Goal: Transaction & Acquisition: Book appointment/travel/reservation

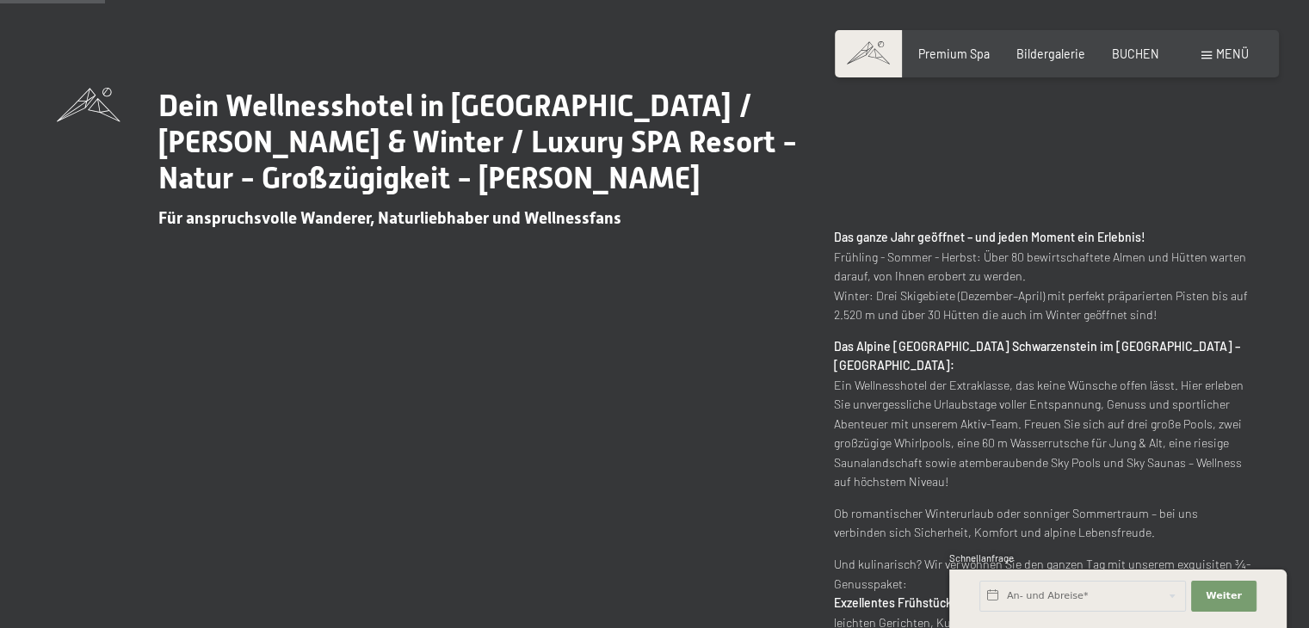
click at [1209, 63] on div "Buchen Anfragen Premium Spa Bildergalerie BUCHEN Menü DE IT EN Gutschein Bilder…" at bounding box center [1056, 54] width 383 height 17
click at [1207, 56] on span at bounding box center [1207, 56] width 10 height 8
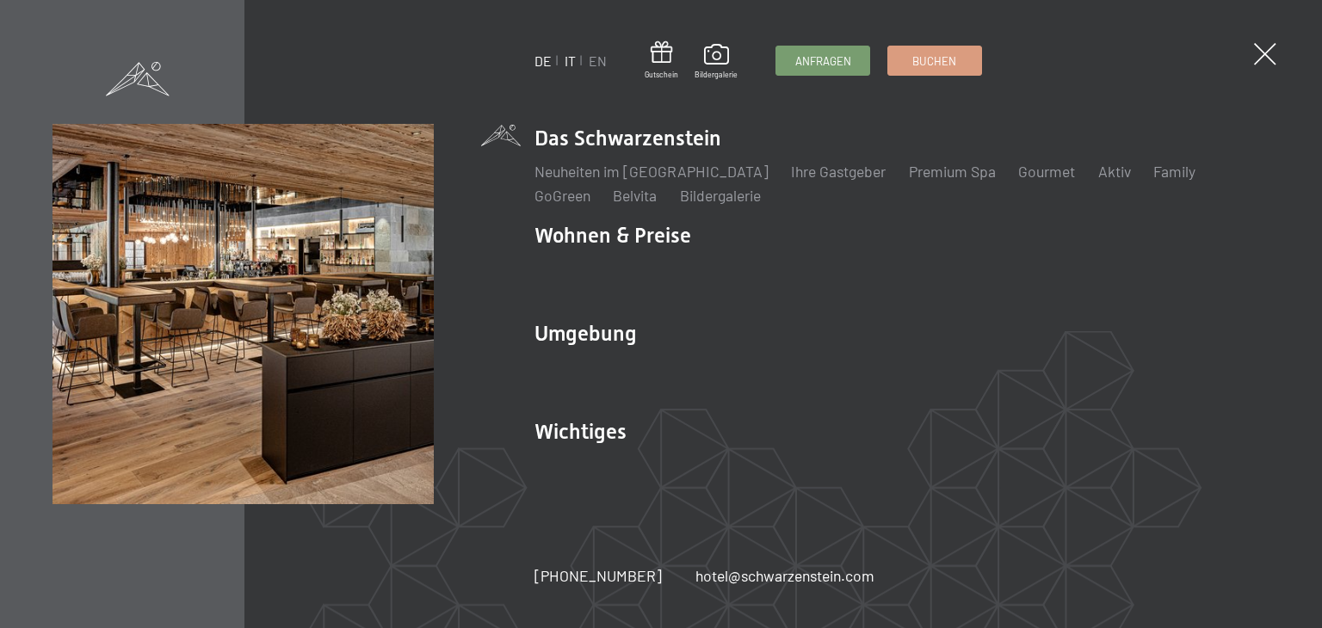
click at [566, 61] on link "IT" at bounding box center [570, 61] width 11 height 16
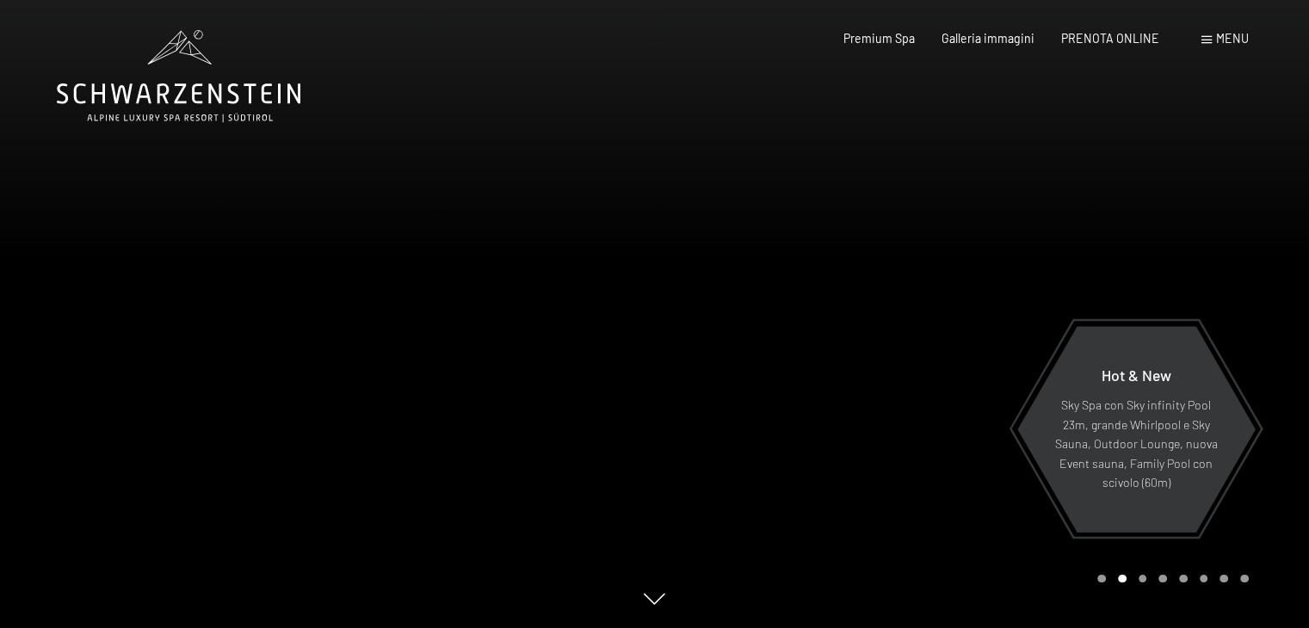
click at [1245, 34] on span "Menu" at bounding box center [1232, 38] width 33 height 15
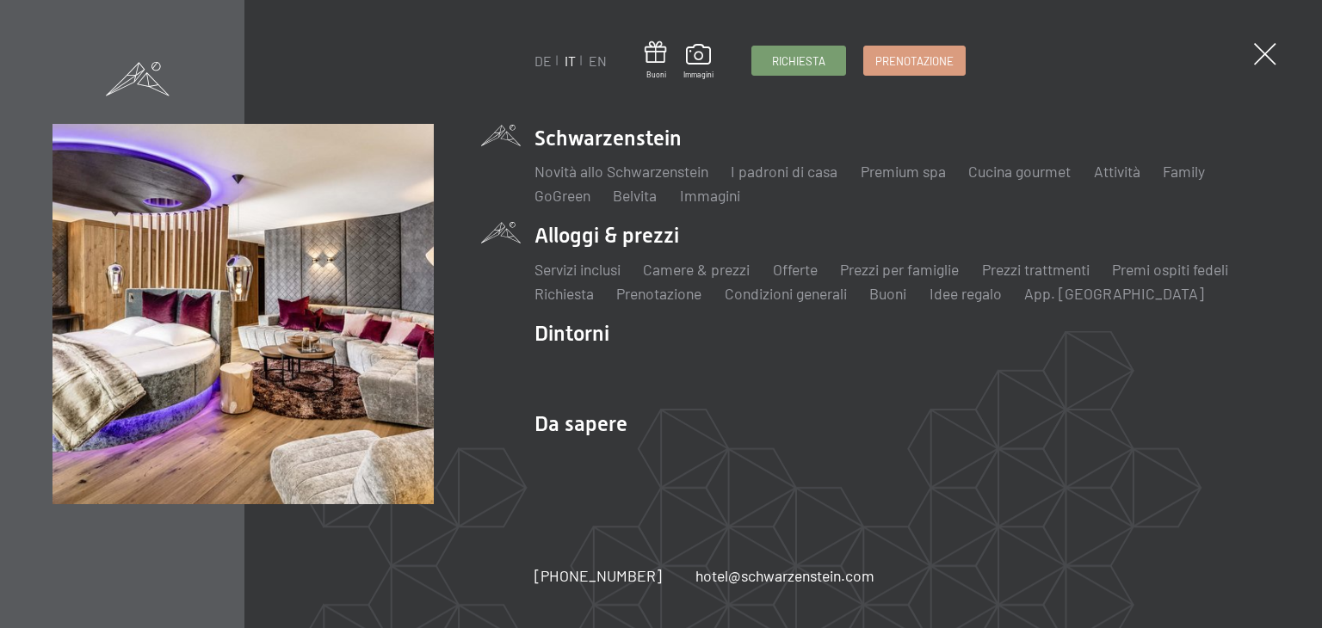
click at [606, 242] on li "Alloggi & prezzi Servizi inclusi Camere & prezzi Lista Offerte Lista Prezzi per…" at bounding box center [902, 262] width 735 height 83
click at [553, 270] on link "Servizi inclusi" at bounding box center [578, 269] width 86 height 19
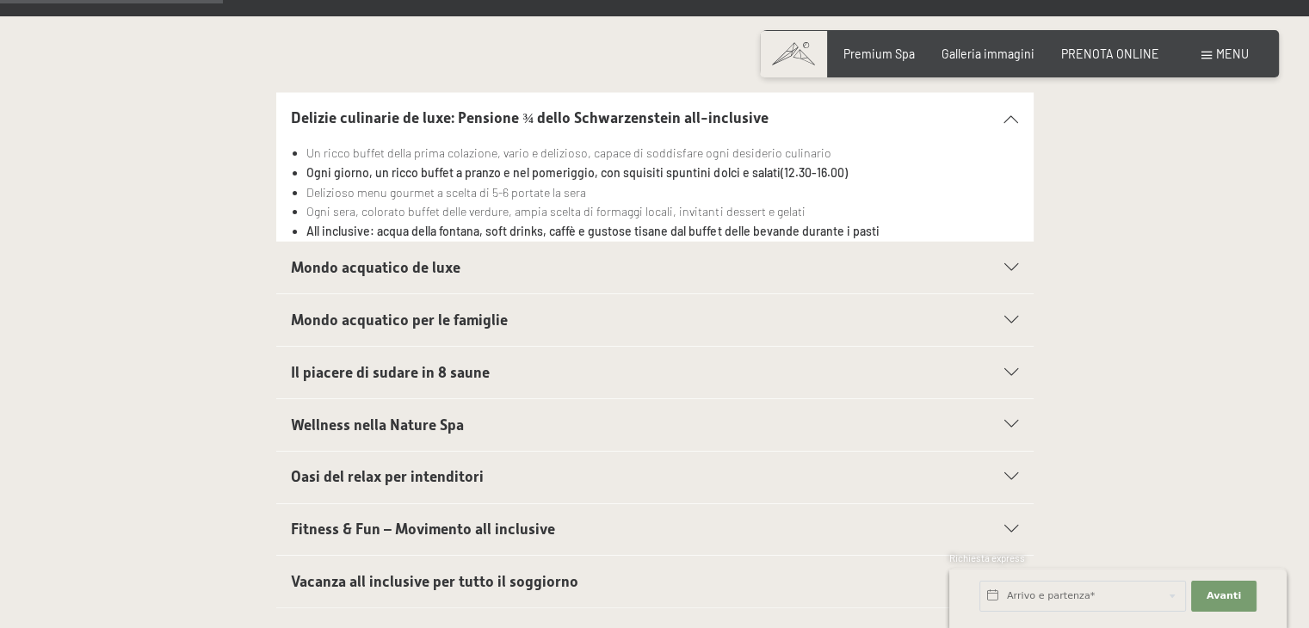
scroll to position [516, 0]
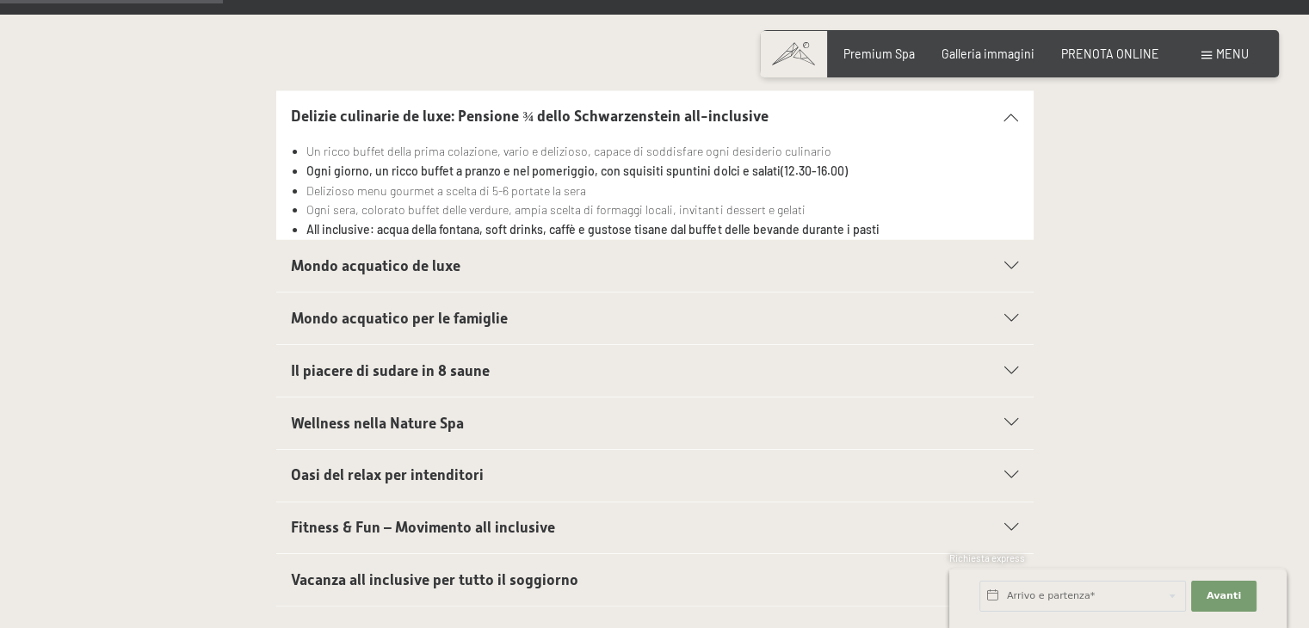
click at [507, 270] on h2 "Mondo acquatico de luxe" at bounding box center [618, 267] width 654 height 22
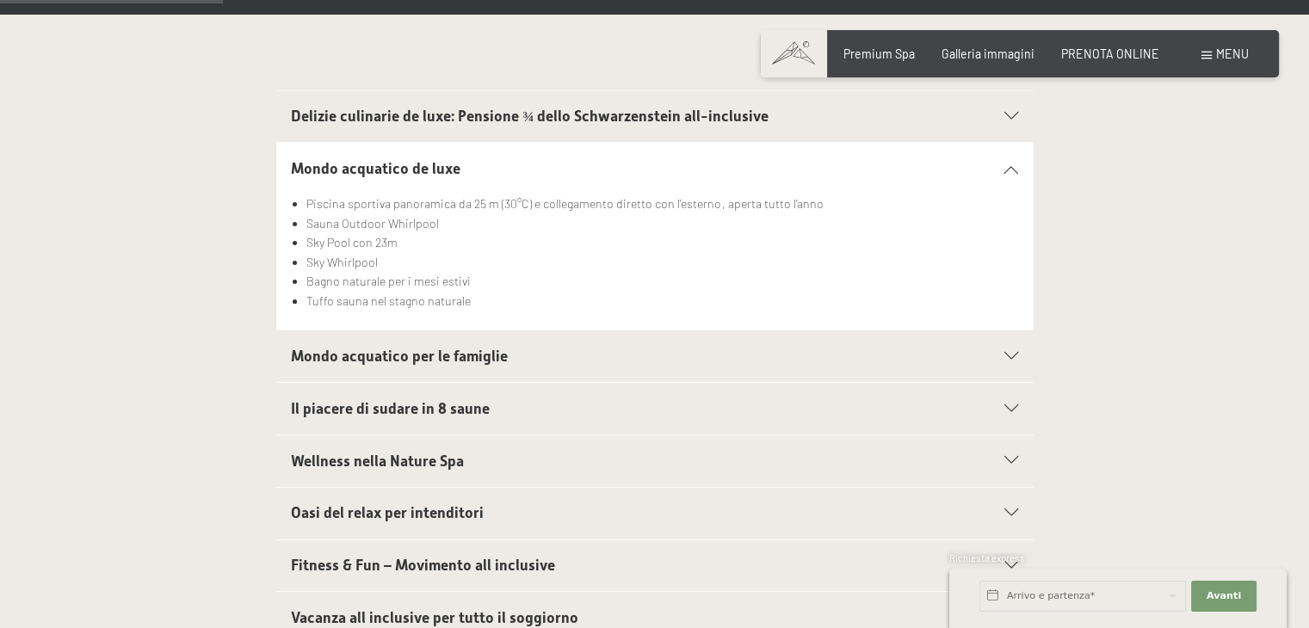
click at [464, 377] on div "Mondo acquatico per le famiglie" at bounding box center [654, 357] width 727 height 52
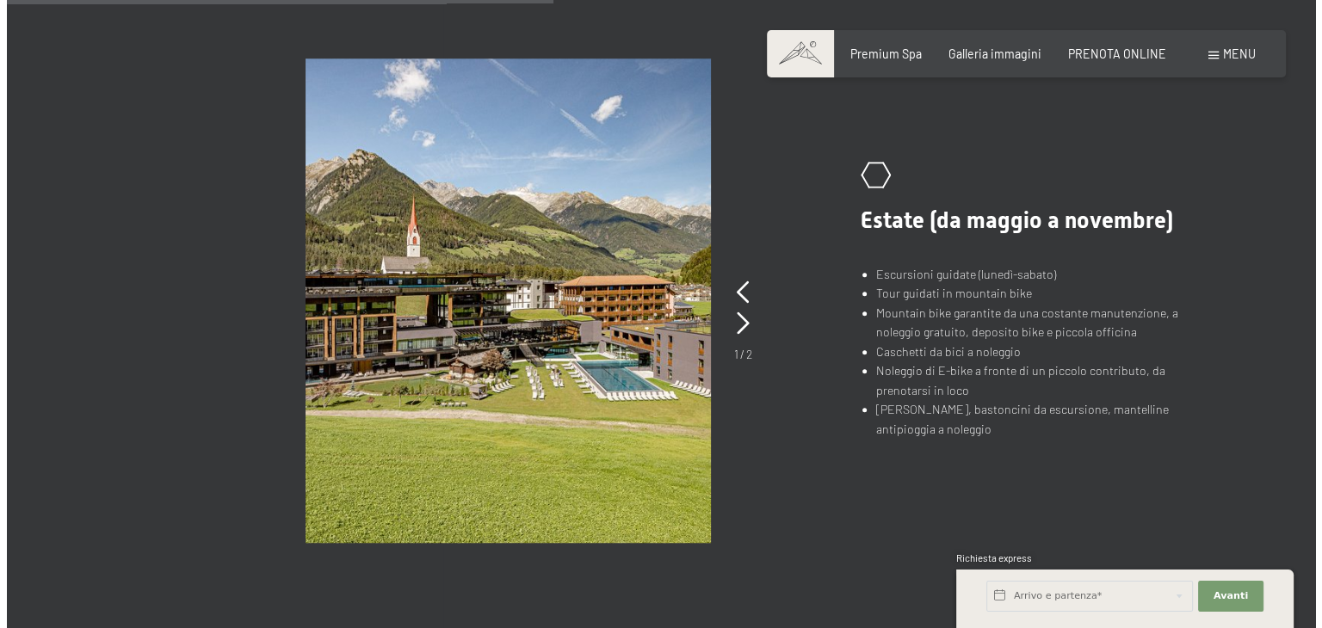
scroll to position [1274, 0]
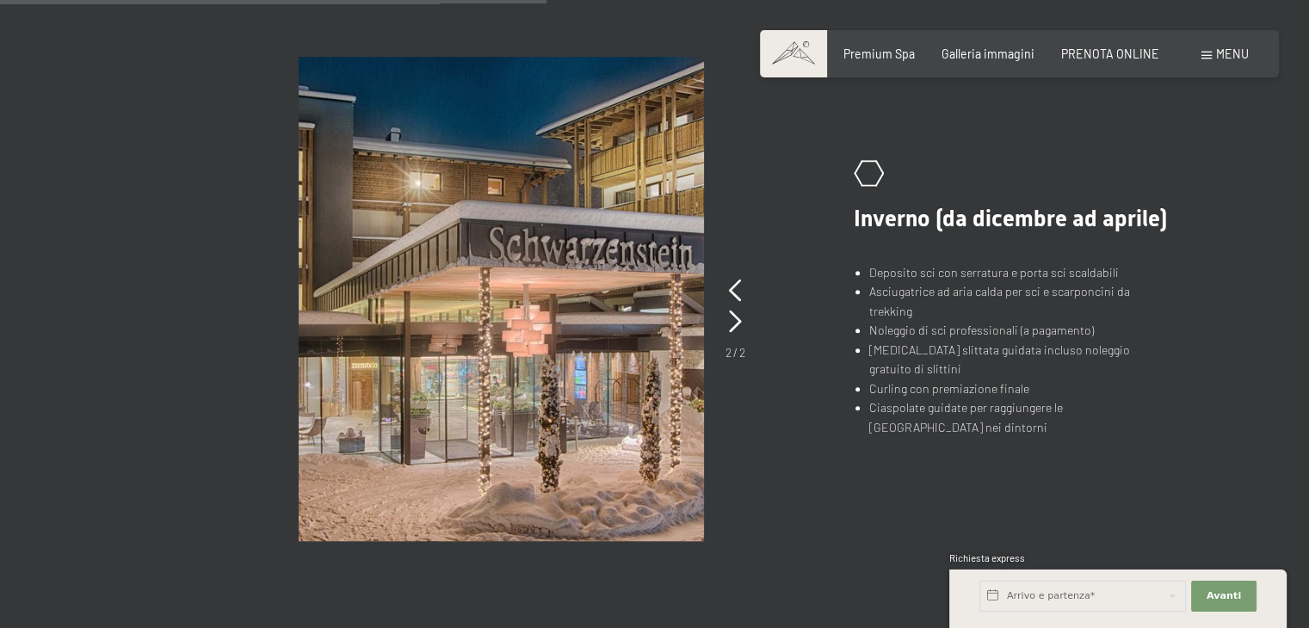
click at [1214, 59] on div "Menu" at bounding box center [1225, 54] width 47 height 17
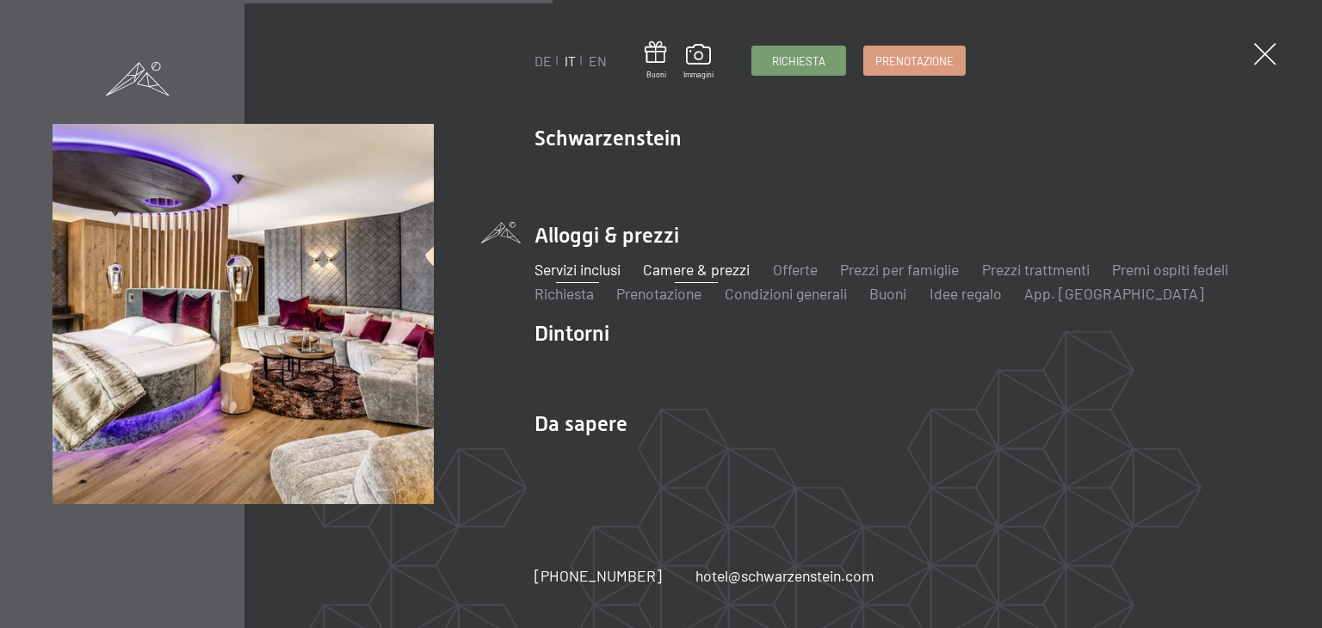
click at [702, 276] on link "Camere & prezzi" at bounding box center [696, 269] width 107 height 19
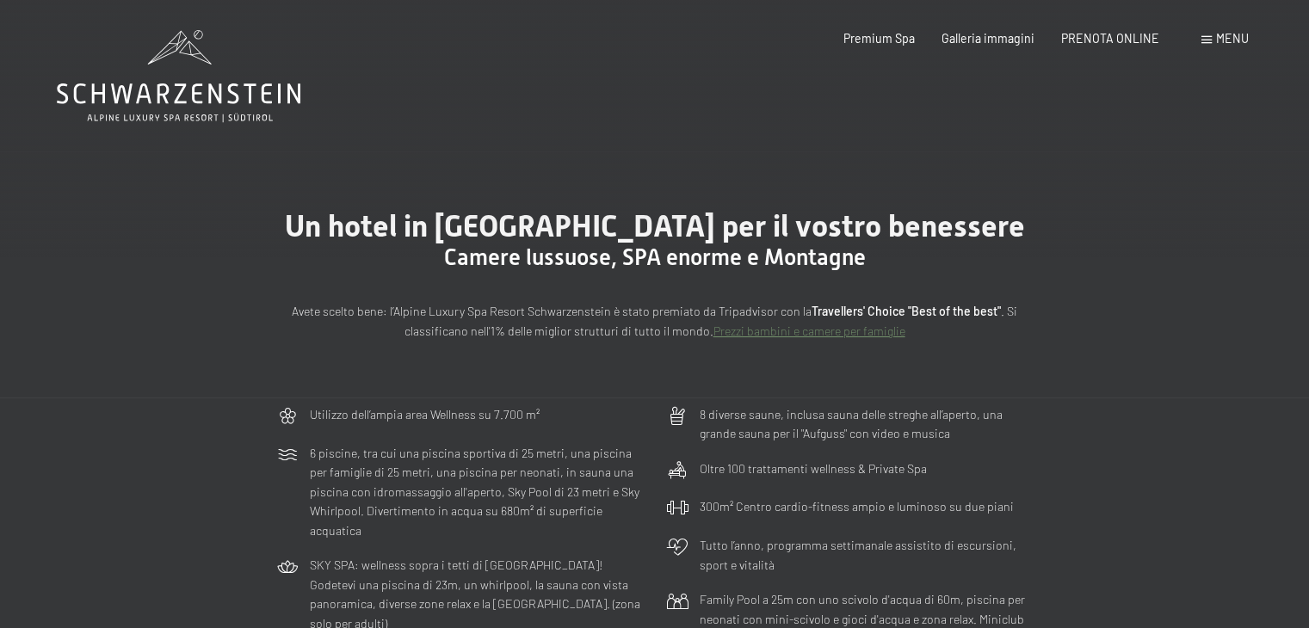
click at [82, 349] on div "Un hotel in Alto Adige per il vostro benessere Camere lussuose, SPA enorme e Mo…" at bounding box center [654, 274] width 1309 height 246
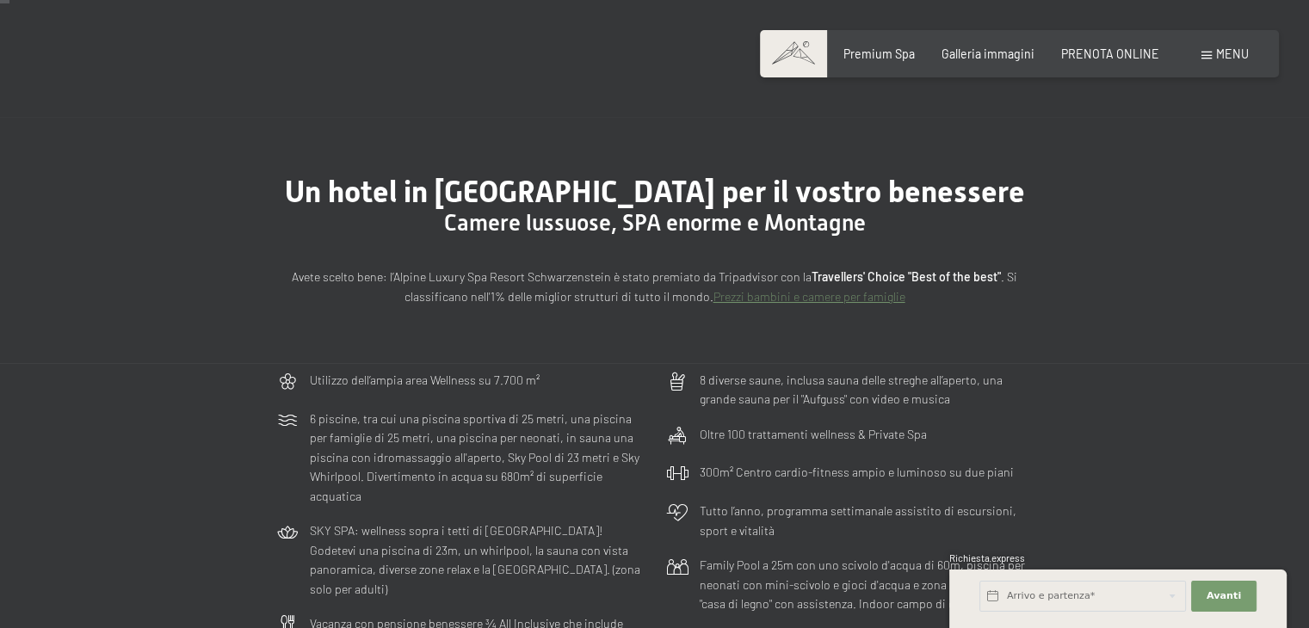
scroll to position [69, 0]
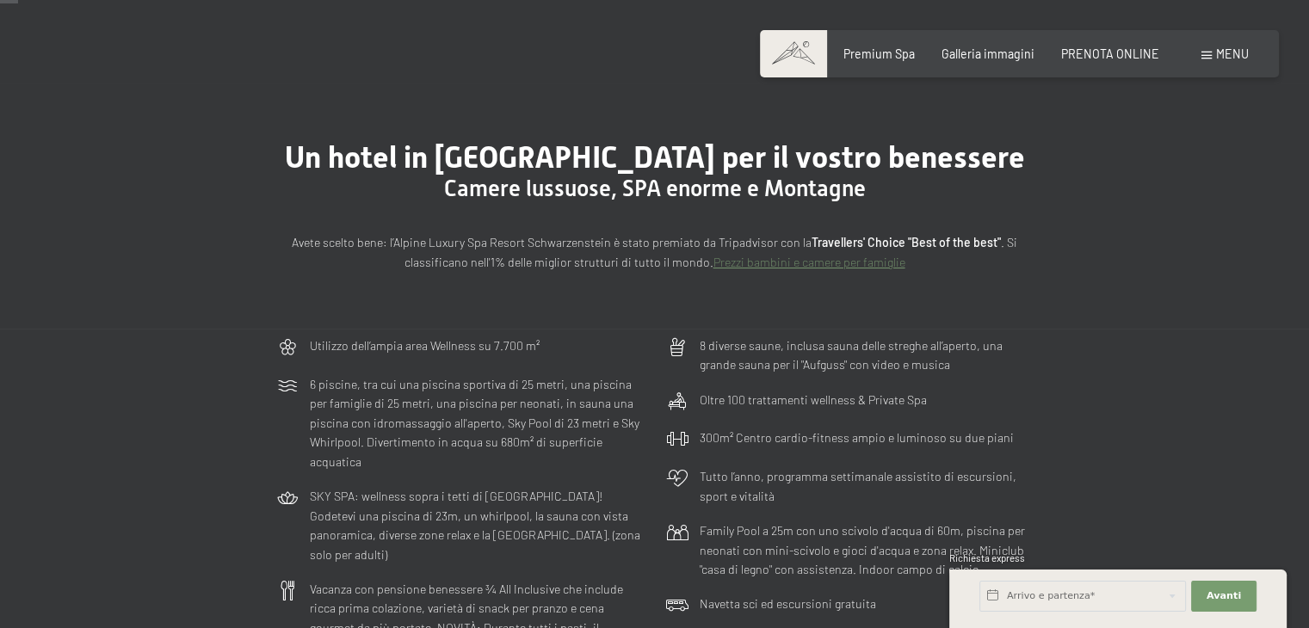
click at [103, 360] on div "Utilizzo dell‘ampia area Wellness su 7.700 m² 6 piscine, tra cui una piscina sp…" at bounding box center [654, 535] width 1309 height 413
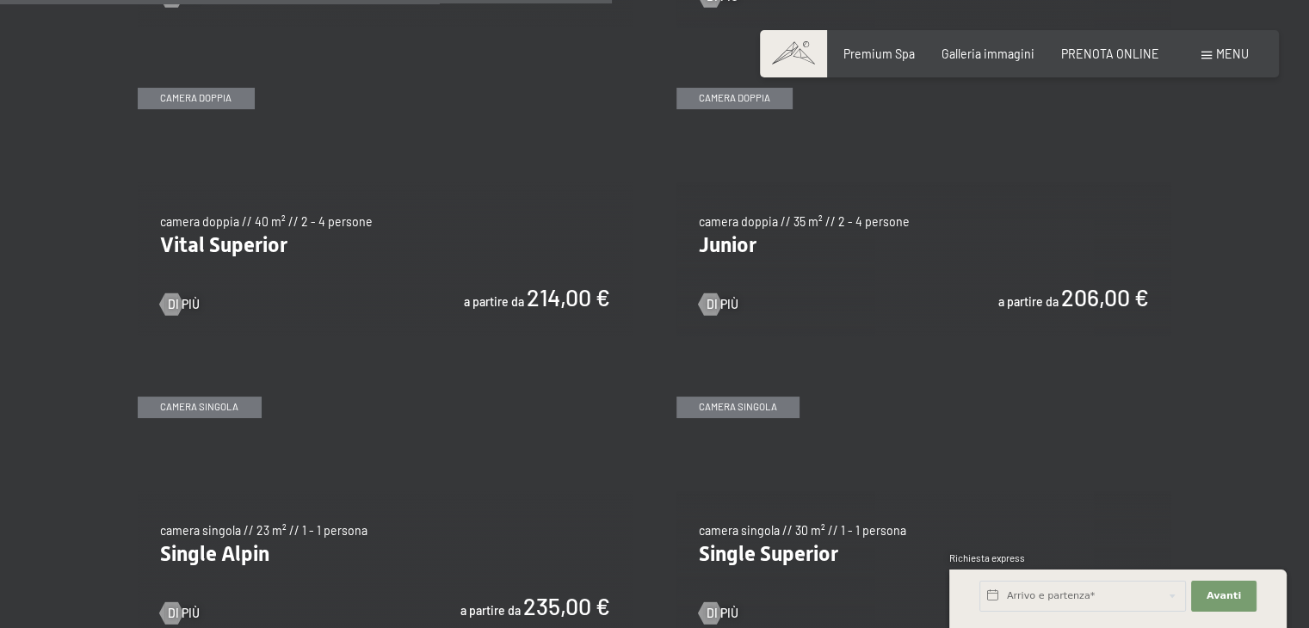
scroll to position [2135, 0]
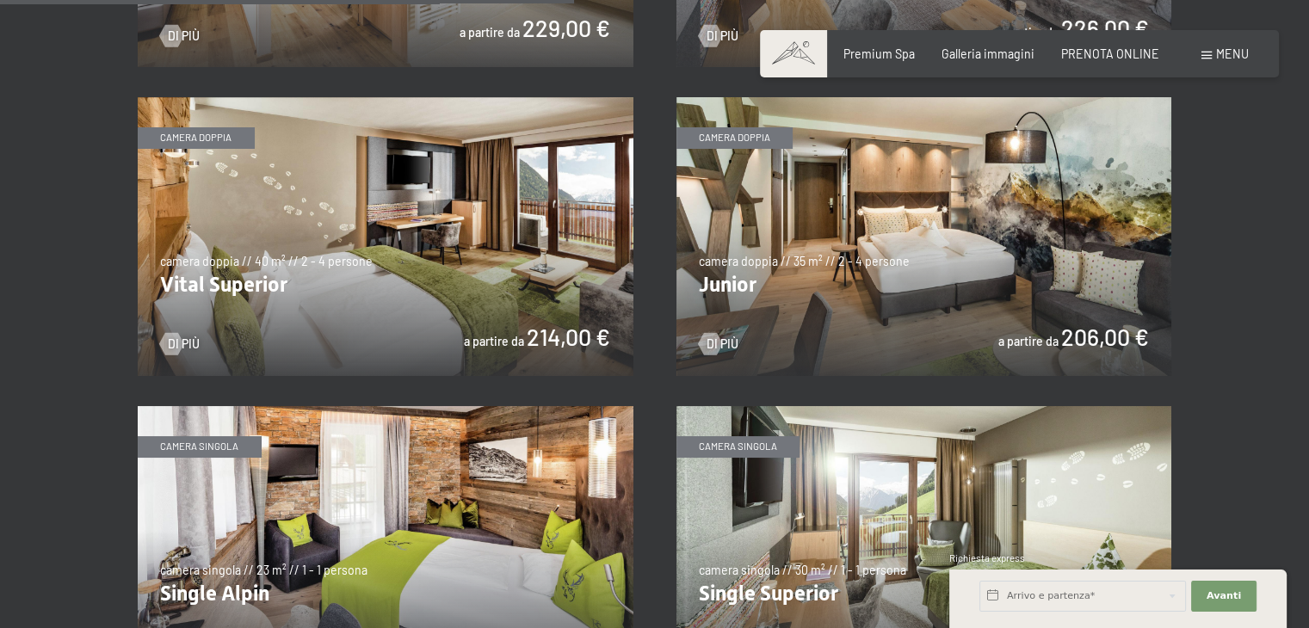
click at [863, 273] on img at bounding box center [925, 236] width 496 height 279
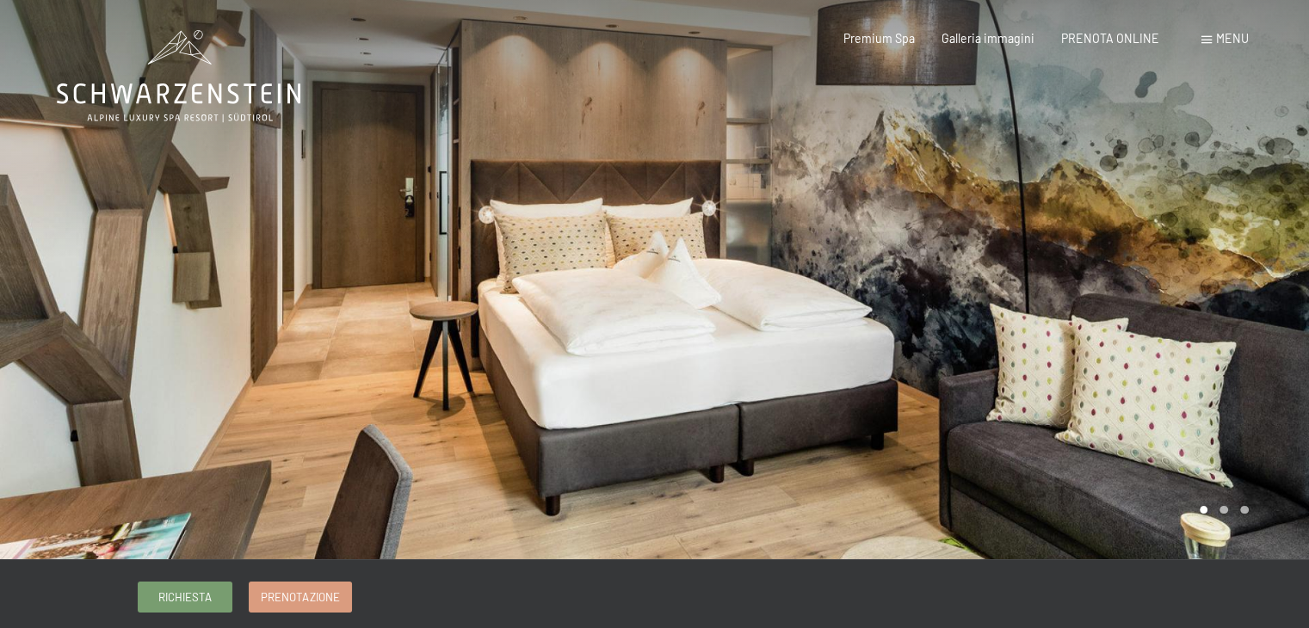
click at [887, 293] on div at bounding box center [982, 279] width 655 height 559
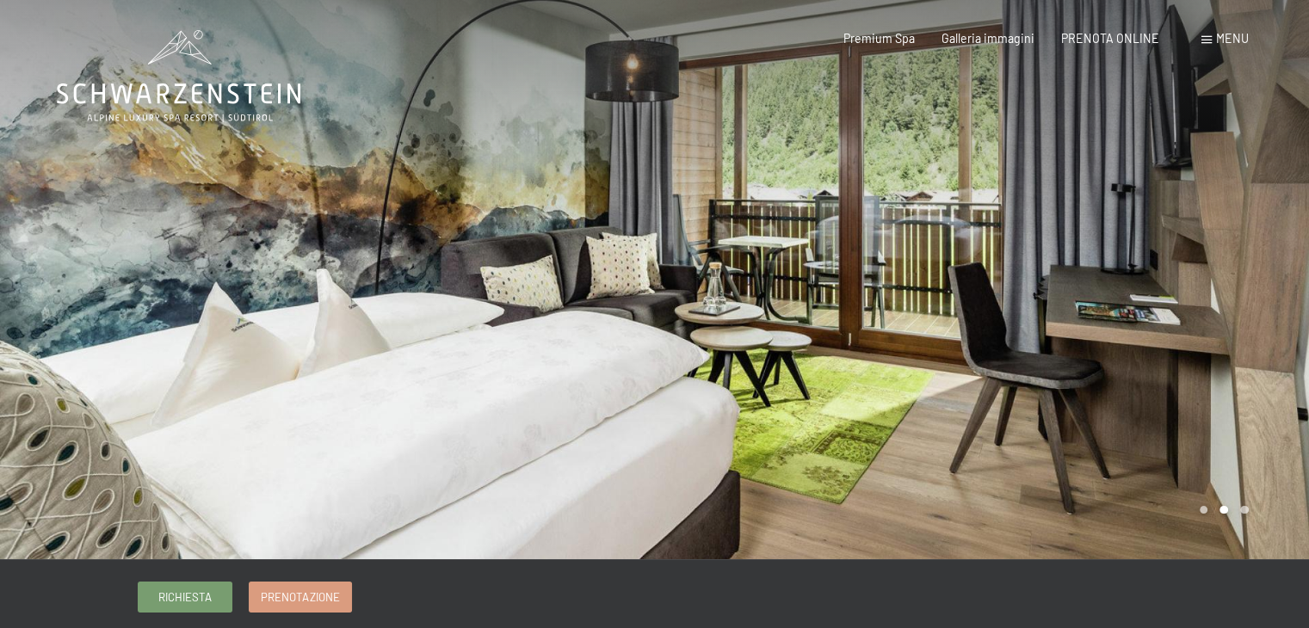
click at [887, 293] on div at bounding box center [982, 279] width 655 height 559
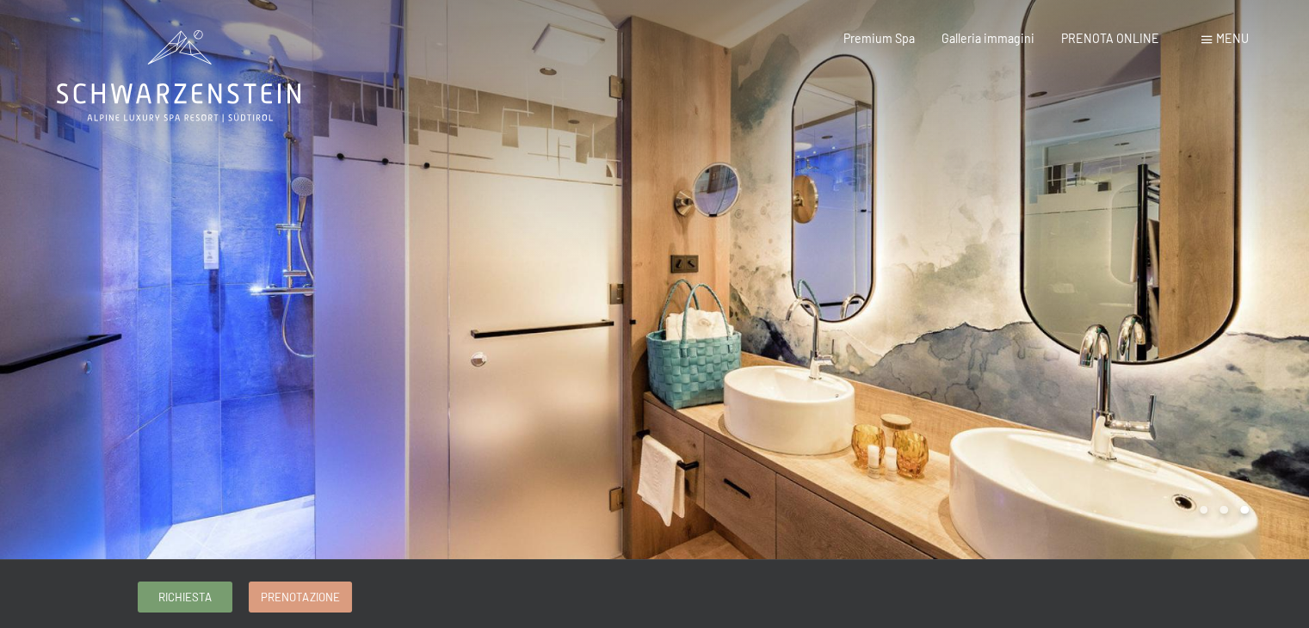
click at [887, 293] on div at bounding box center [982, 279] width 655 height 559
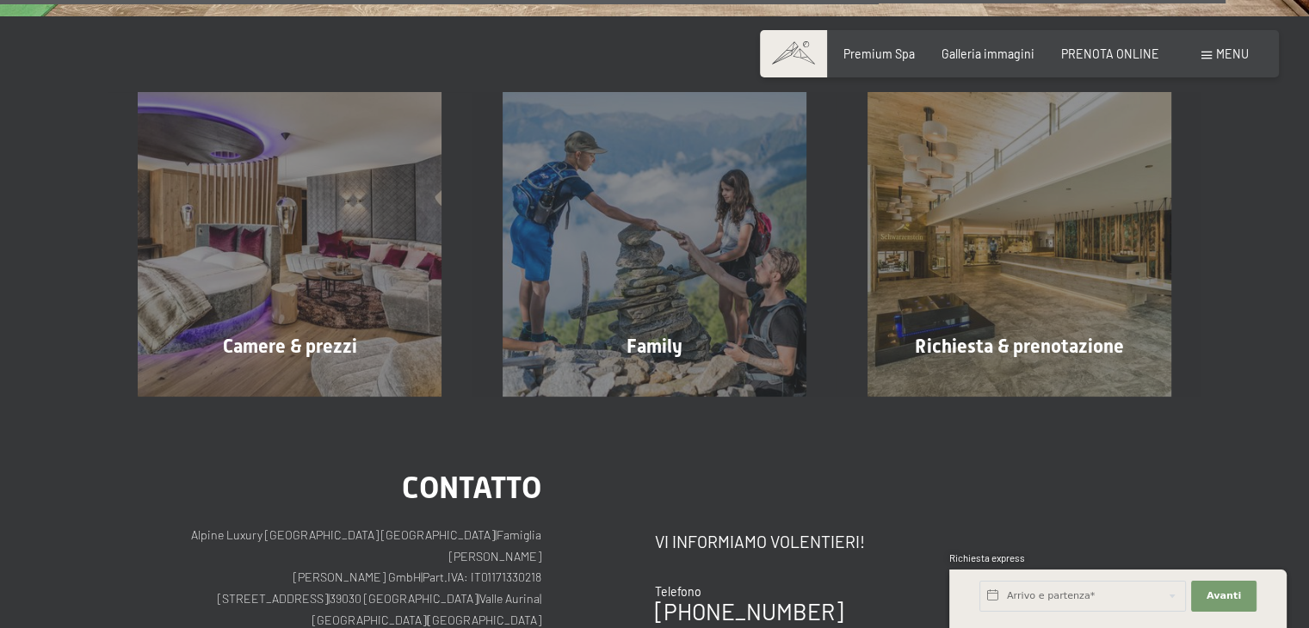
scroll to position [6094, 0]
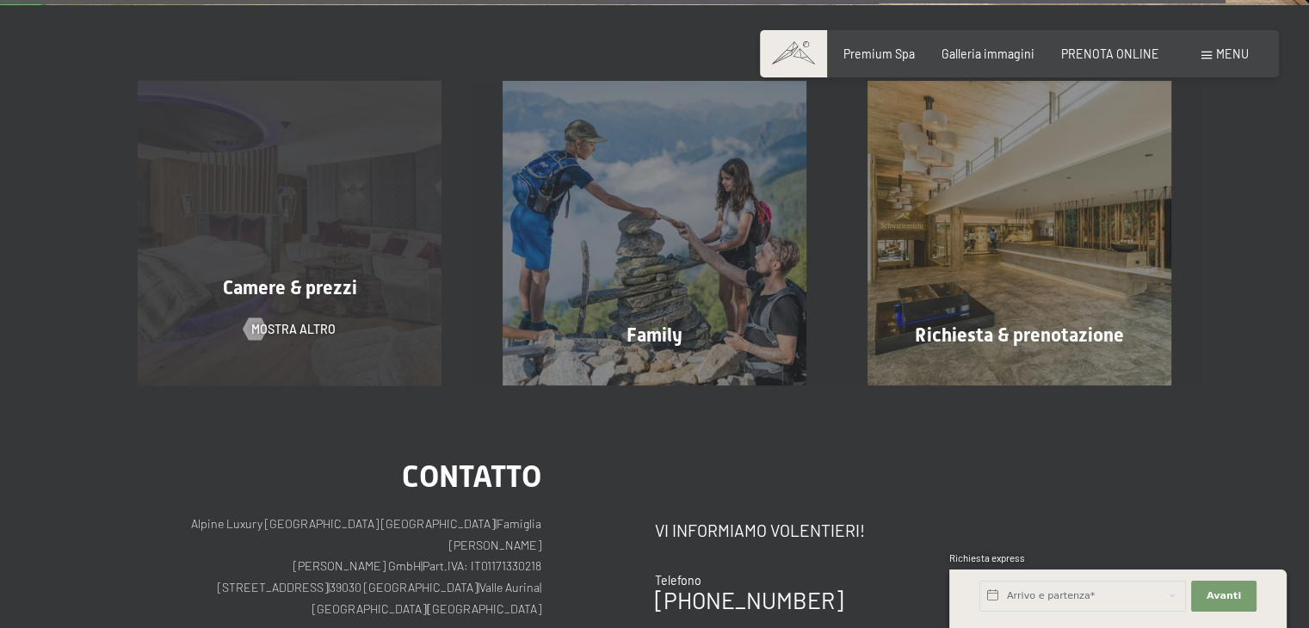
click at [323, 207] on div "Camere & prezzi mostra altro" at bounding box center [290, 233] width 365 height 304
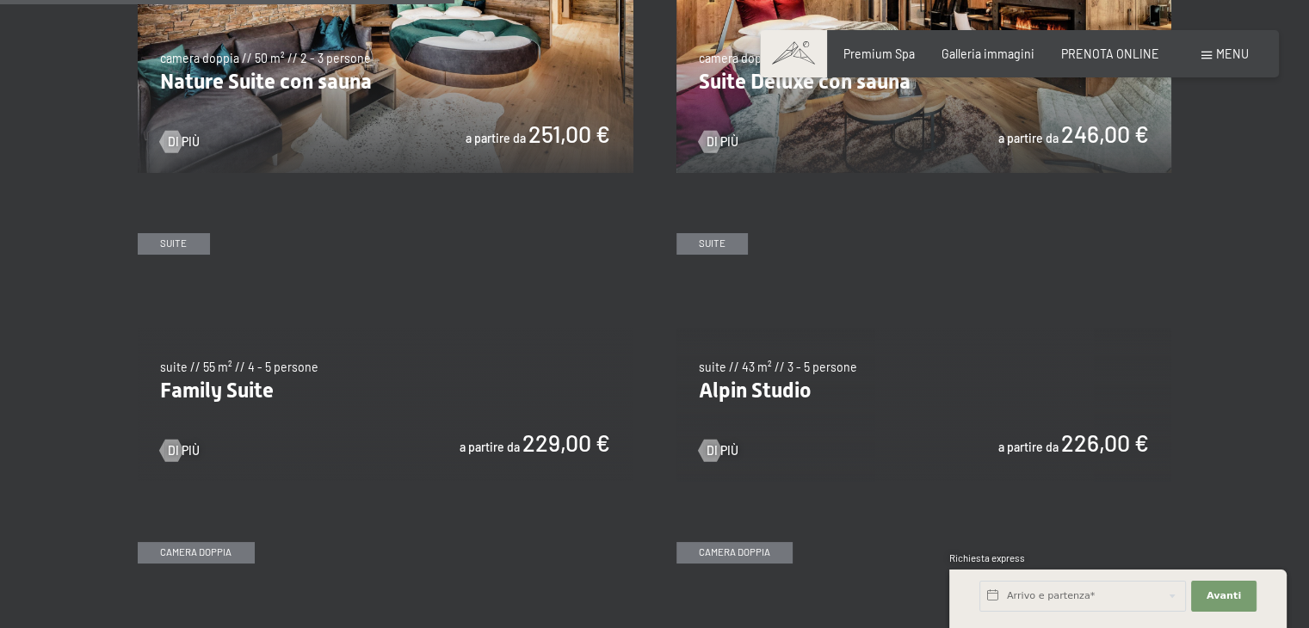
scroll to position [1722, 0]
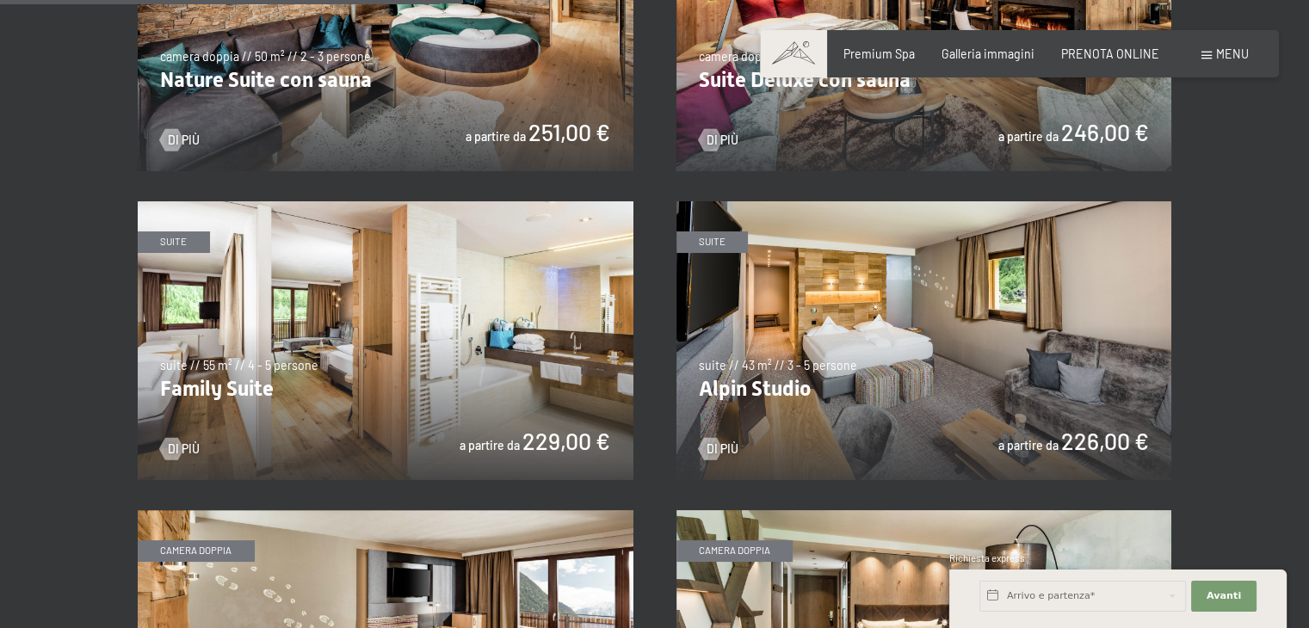
click at [916, 312] on img at bounding box center [925, 340] width 496 height 279
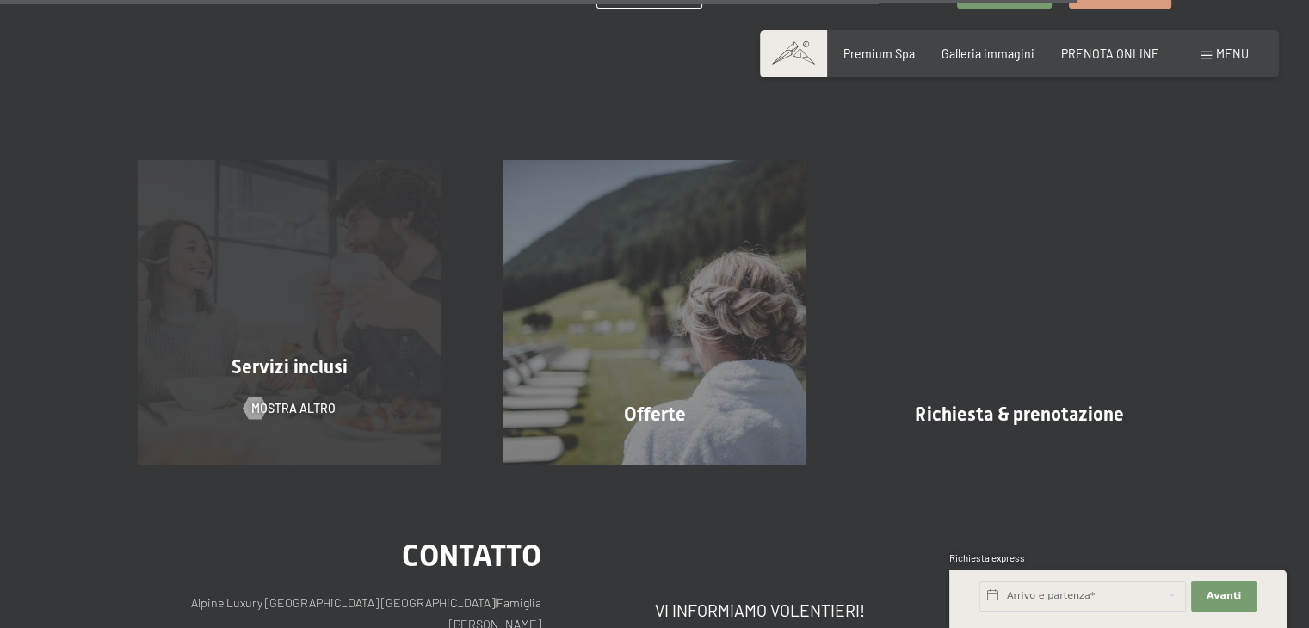
scroll to position [1584, 0]
